Goal: Task Accomplishment & Management: Manage account settings

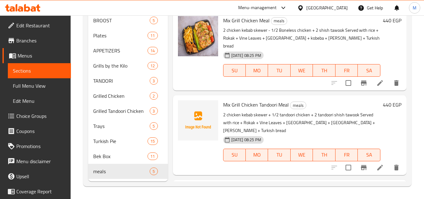
scroll to position [64, 0]
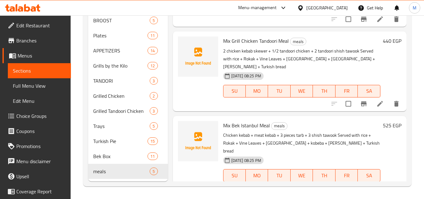
click at [341, 7] on div "Egypt" at bounding box center [327, 7] width 41 height 7
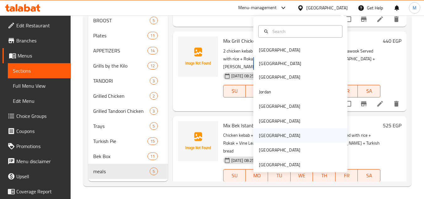
click at [273, 134] on div "Qatar" at bounding box center [300, 135] width 94 height 14
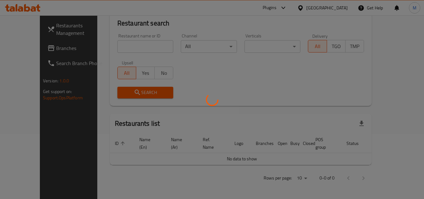
scroll to position [58, 0]
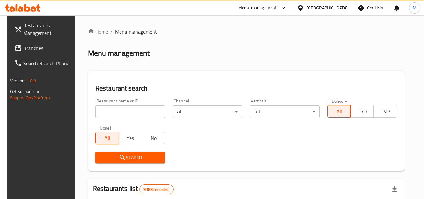
click at [31, 45] on span "Branches" at bounding box center [48, 48] width 50 height 8
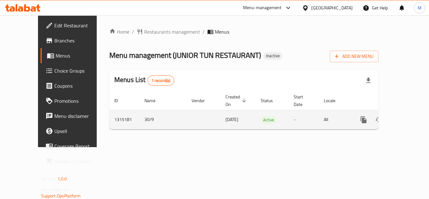
click at [412, 116] on td "enhanced table" at bounding box center [386, 119] width 70 height 19
click at [409, 115] on link "enhanced table" at bounding box center [408, 119] width 15 height 15
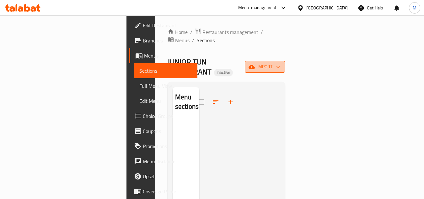
click at [280, 63] on span "import" at bounding box center [265, 67] width 30 height 8
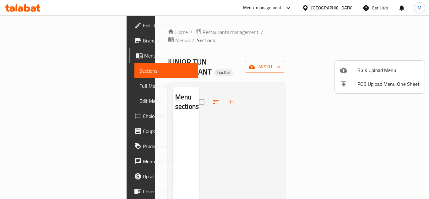
click at [221, 79] on div at bounding box center [214, 99] width 429 height 199
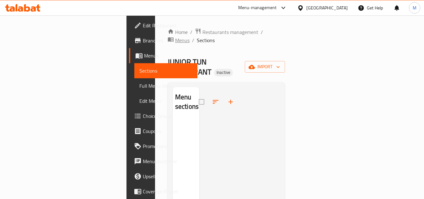
click at [190, 36] on span "Menus" at bounding box center [182, 40] width 14 height 8
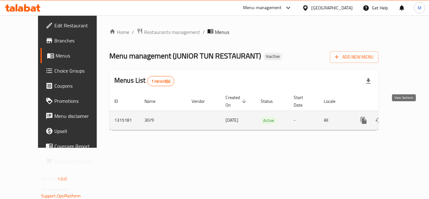
click at [407, 117] on icon "enhanced table" at bounding box center [409, 121] width 8 height 8
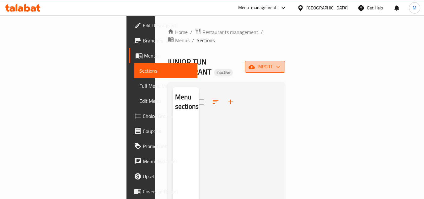
click at [280, 63] on span "import" at bounding box center [265, 67] width 30 height 8
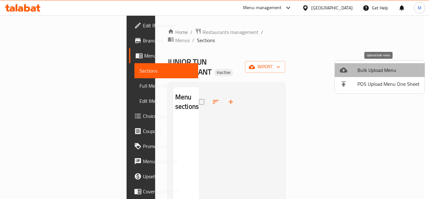
click at [391, 71] on span "Bulk Upload Menu" at bounding box center [388, 70] width 62 height 8
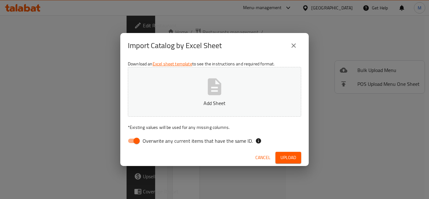
click at [239, 140] on span "Overwrite any current items that have the same ID." at bounding box center [198, 141] width 110 height 8
click at [155, 140] on input "Overwrite any current items that have the same ID." at bounding box center [137, 141] width 36 height 12
checkbox input "false"
click at [217, 83] on icon "button" at bounding box center [214, 87] width 20 height 20
click at [286, 155] on span "Upload" at bounding box center [288, 158] width 16 height 8
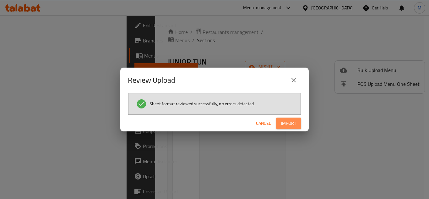
click at [296, 127] on button "Import" at bounding box center [288, 123] width 25 height 12
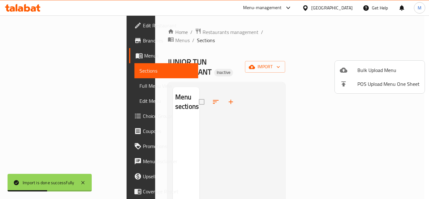
click at [198, 111] on div at bounding box center [214, 99] width 429 height 199
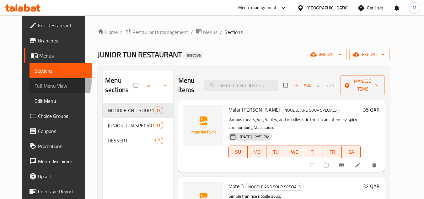
click at [38, 82] on span "Full Menu View" at bounding box center [61, 86] width 53 height 8
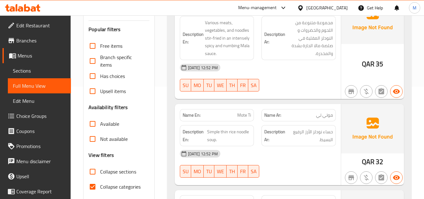
scroll to position [157, 0]
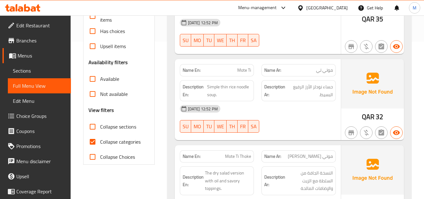
click at [95, 140] on input "Collapse categories" at bounding box center [92, 141] width 15 height 15
checkbox input "false"
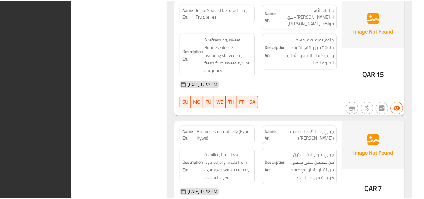
scroll to position [2601, 0]
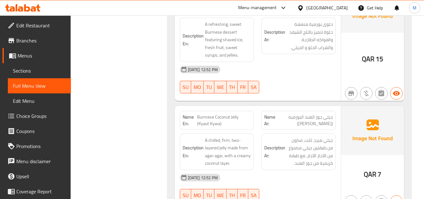
click at [345, 6] on div "Qatar" at bounding box center [327, 7] width 41 height 7
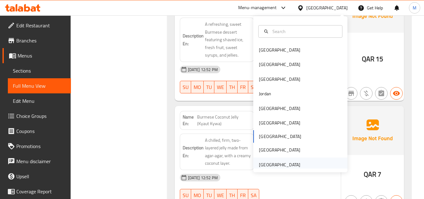
click at [298, 163] on div "[GEOGRAPHIC_DATA]" at bounding box center [280, 164] width 52 height 14
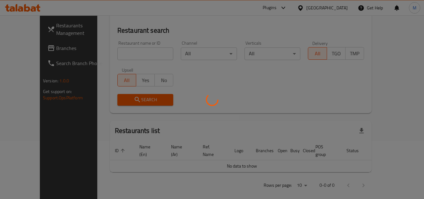
scroll to position [277, 0]
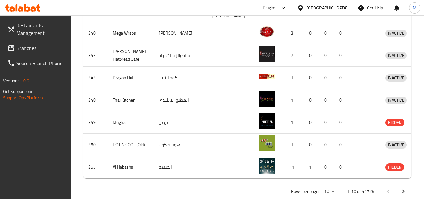
click at [46, 48] on span "Branches" at bounding box center [41, 48] width 50 height 8
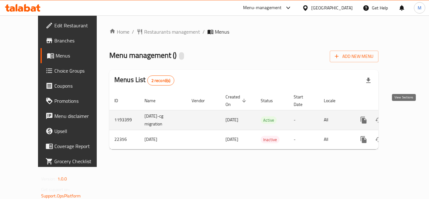
click at [405, 116] on icon "enhanced table" at bounding box center [409, 120] width 8 height 8
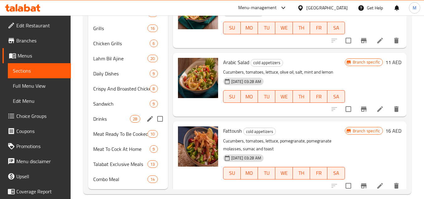
scroll to position [210, 0]
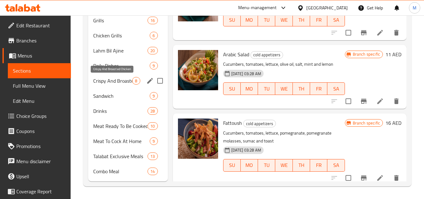
drag, startPoint x: 123, startPoint y: 80, endPoint x: 124, endPoint y: 89, distance: 8.8
click at [123, 80] on span "Crispy And Broasted Chicken" at bounding box center [112, 81] width 39 height 8
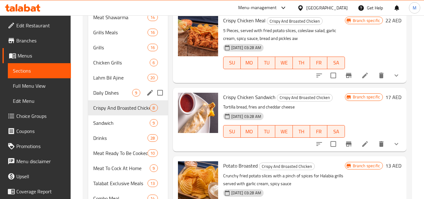
scroll to position [148, 0]
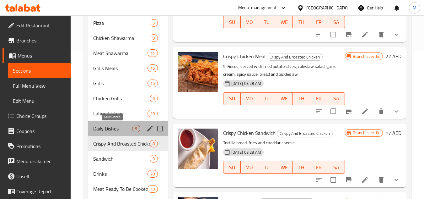
click at [122, 127] on span "Daily Dishes" at bounding box center [112, 129] width 39 height 8
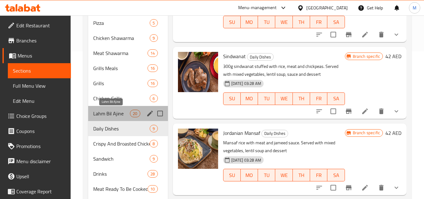
click at [122, 112] on span "Lahm Bil Ajine" at bounding box center [111, 114] width 37 height 8
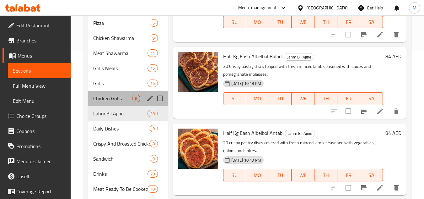
click at [122, 94] on div "Chicken Grills 6" at bounding box center [127, 98] width 79 height 15
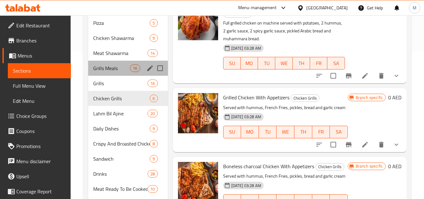
click at [119, 74] on div "Grills Meals 16" at bounding box center [127, 68] width 79 height 15
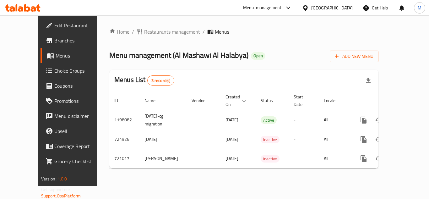
click at [54, 42] on span "Branches" at bounding box center [79, 41] width 50 height 8
